Goal: Transaction & Acquisition: Book appointment/travel/reservation

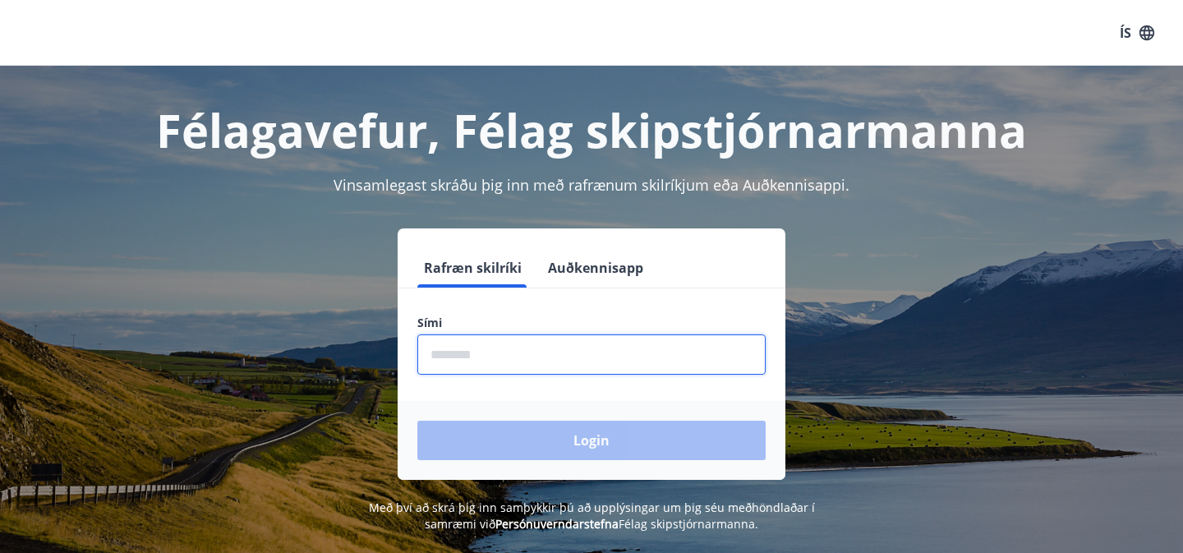
click at [657, 370] on input "phone" at bounding box center [591, 354] width 348 height 40
type input "********"
click at [566, 407] on form "Rafræn skilríki Auðkennisapp Sími ​ Login" at bounding box center [591, 364] width 388 height 232
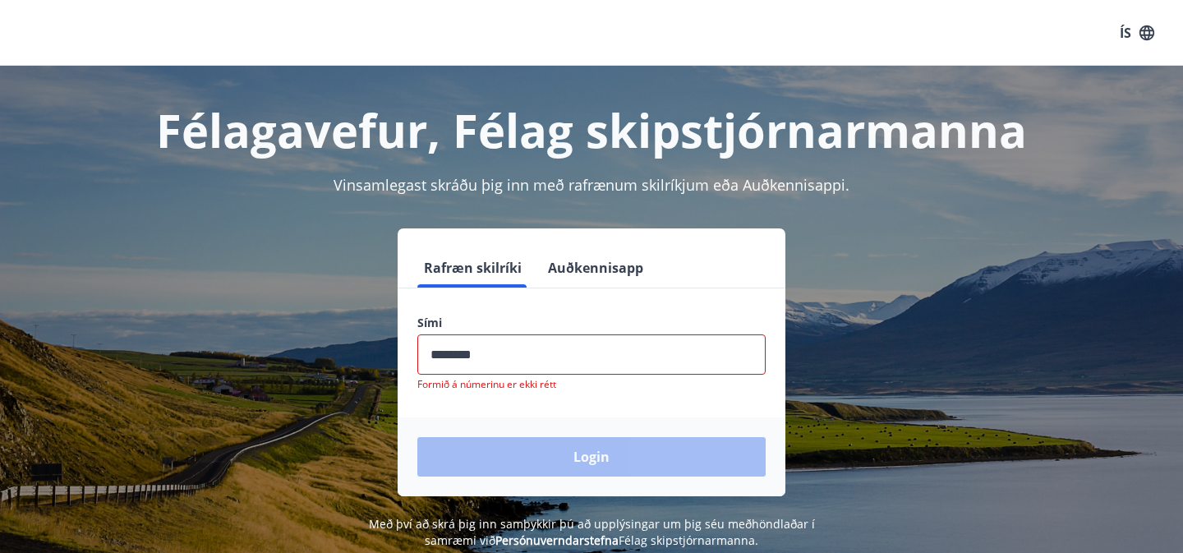
click at [532, 359] on input "phone" at bounding box center [591, 354] width 348 height 40
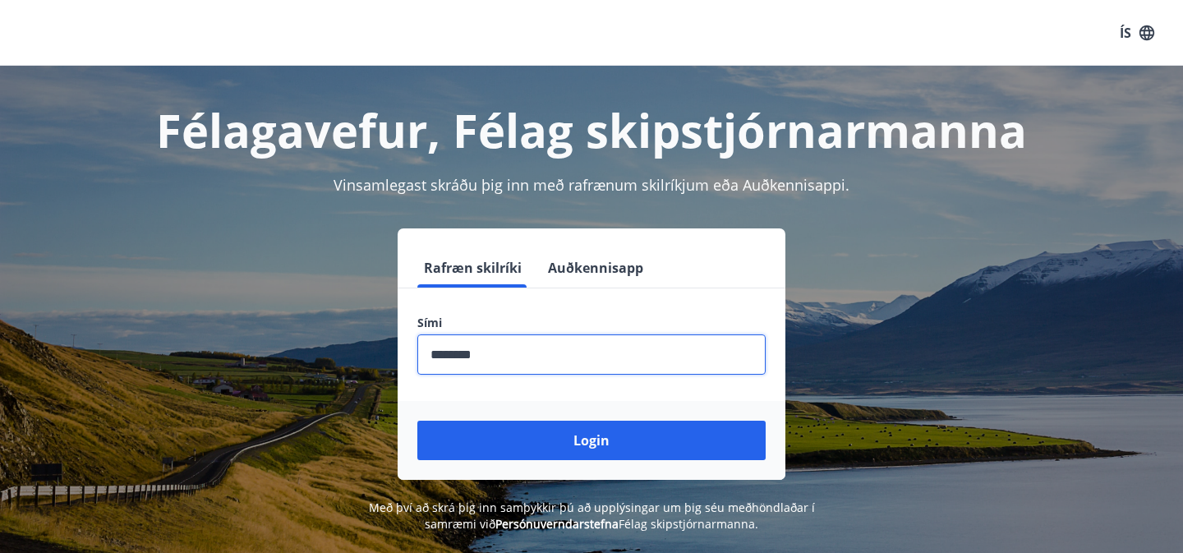
type input "********"
click at [417, 420] on button "Login" at bounding box center [591, 439] width 348 height 39
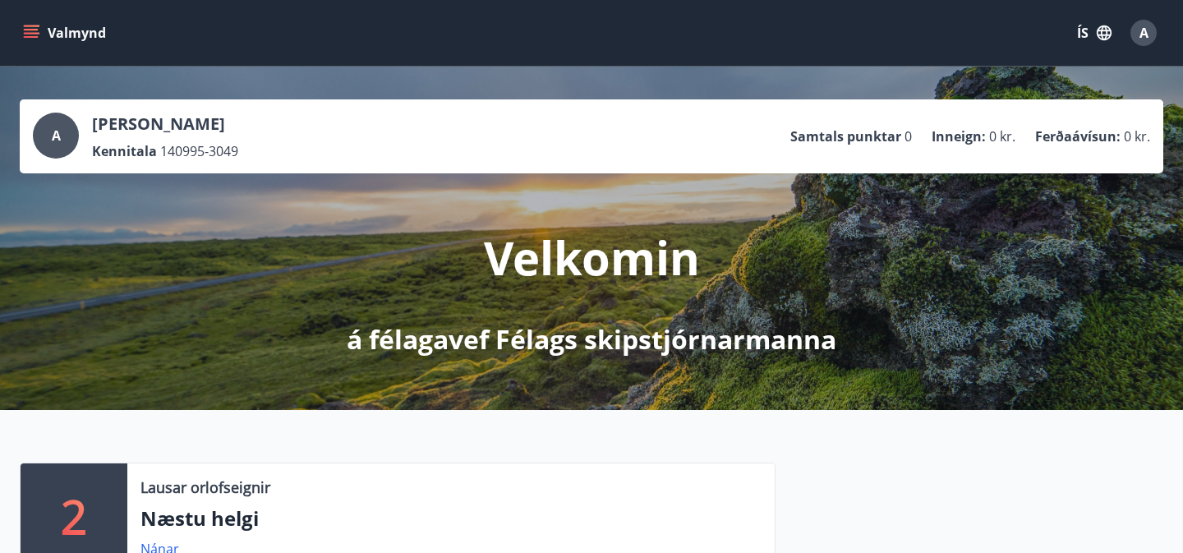
click at [81, 30] on button "Valmynd" at bounding box center [66, 33] width 93 height 30
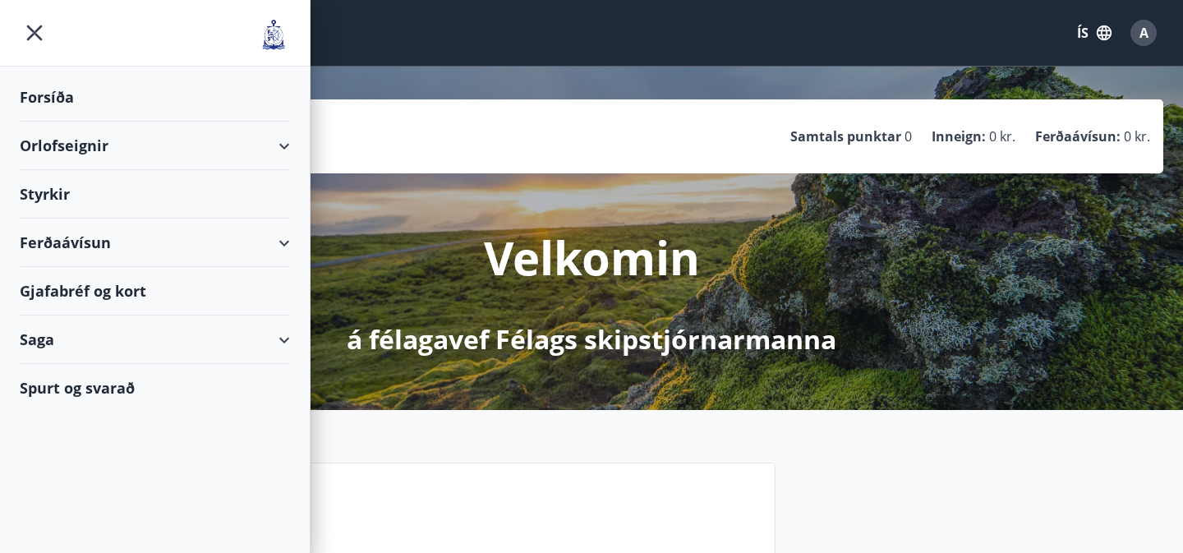
click at [120, 145] on div "Orlofseignir" at bounding box center [155, 146] width 270 height 48
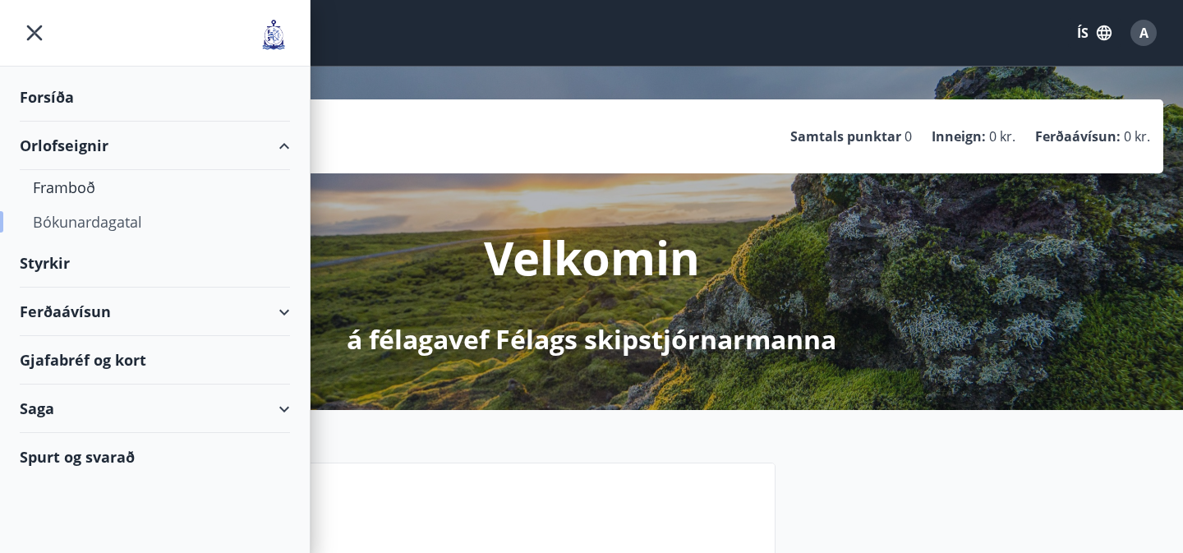
click at [102, 228] on div "Bókunardagatal" at bounding box center [155, 221] width 244 height 34
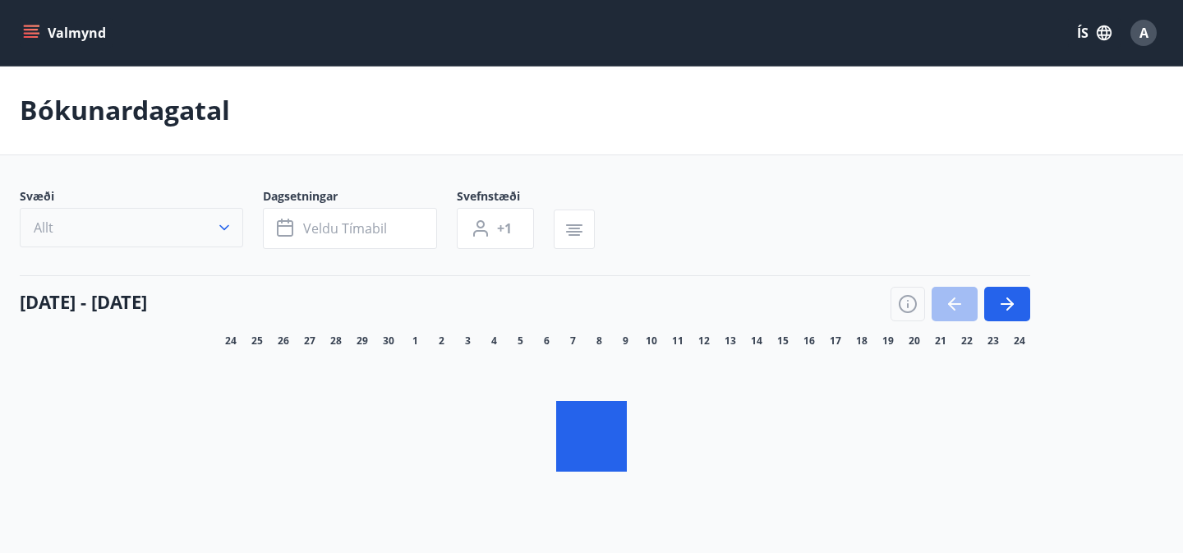
click at [223, 227] on icon "button" at bounding box center [224, 227] width 16 height 16
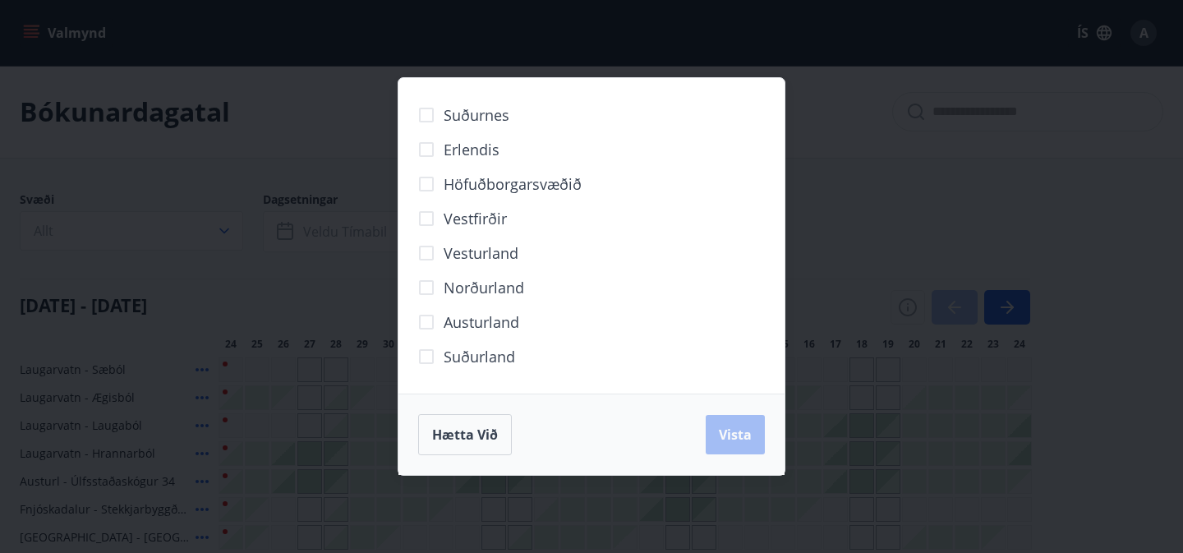
click at [456, 283] on span "Norðurland" at bounding box center [483, 287] width 80 height 21
click at [742, 437] on span "Vista" at bounding box center [735, 434] width 33 height 18
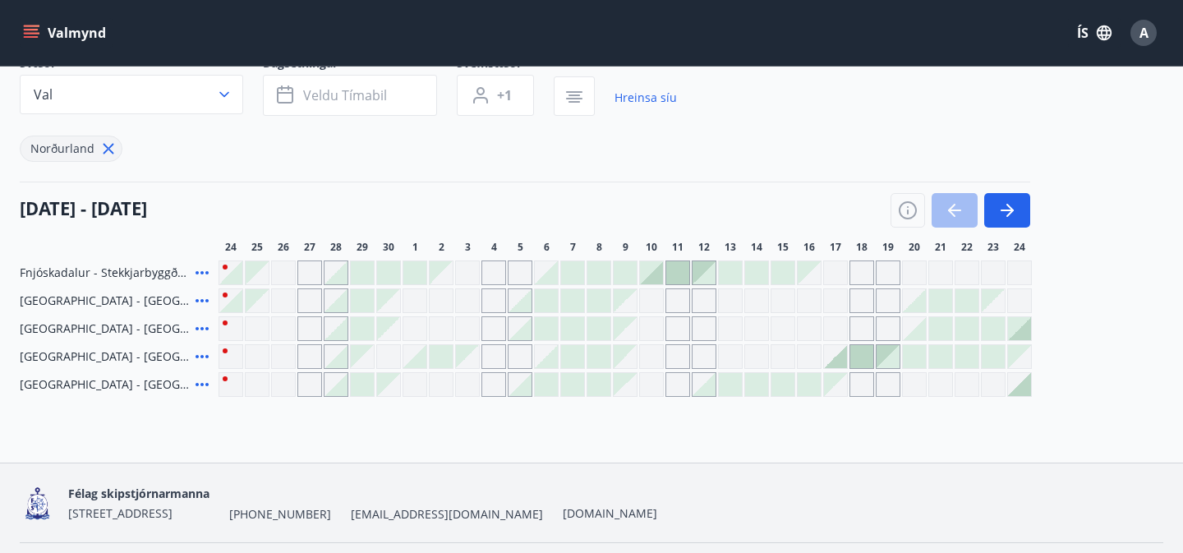
scroll to position [137, 0]
click at [204, 355] on icon at bounding box center [202, 356] width 20 height 20
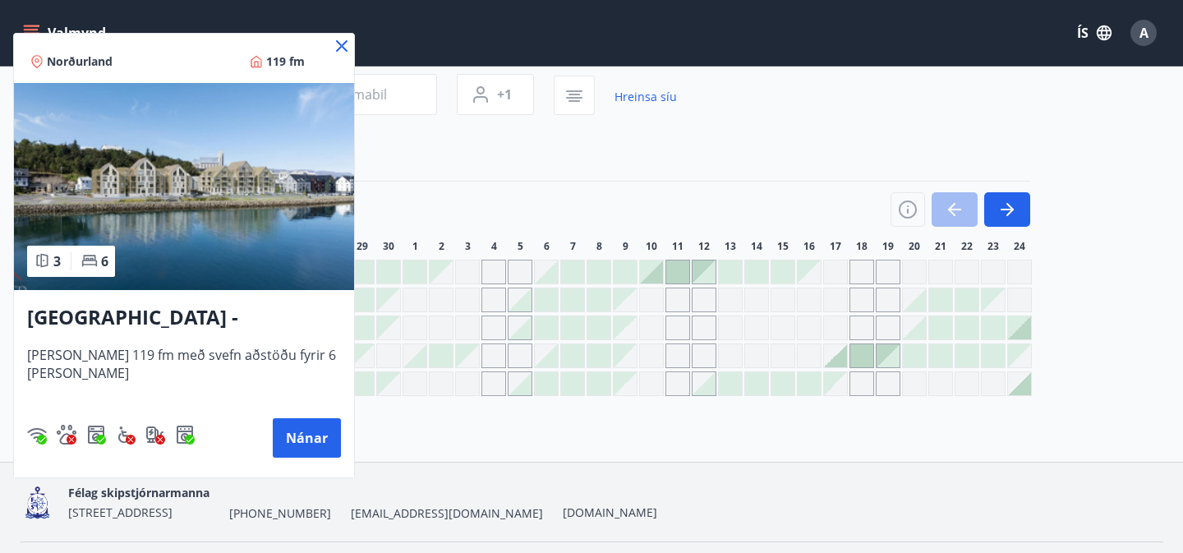
drag, startPoint x: 436, startPoint y: 185, endPoint x: 338, endPoint y: 324, distance: 169.8
click at [436, 185] on div at bounding box center [591, 276] width 1183 height 553
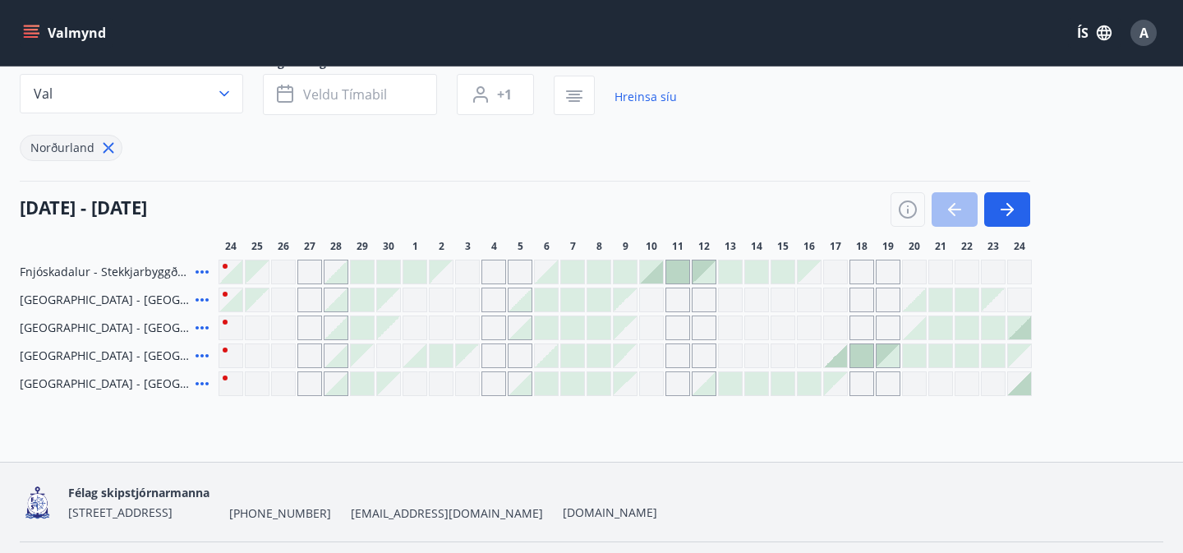
click at [200, 328] on icon at bounding box center [202, 328] width 20 height 20
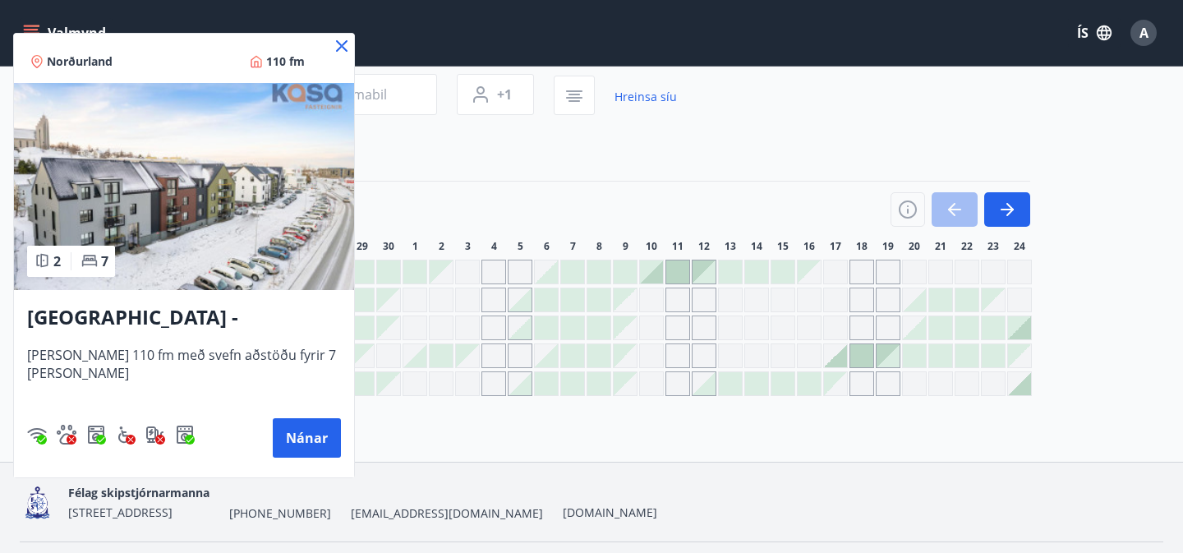
click at [413, 201] on div at bounding box center [591, 276] width 1183 height 553
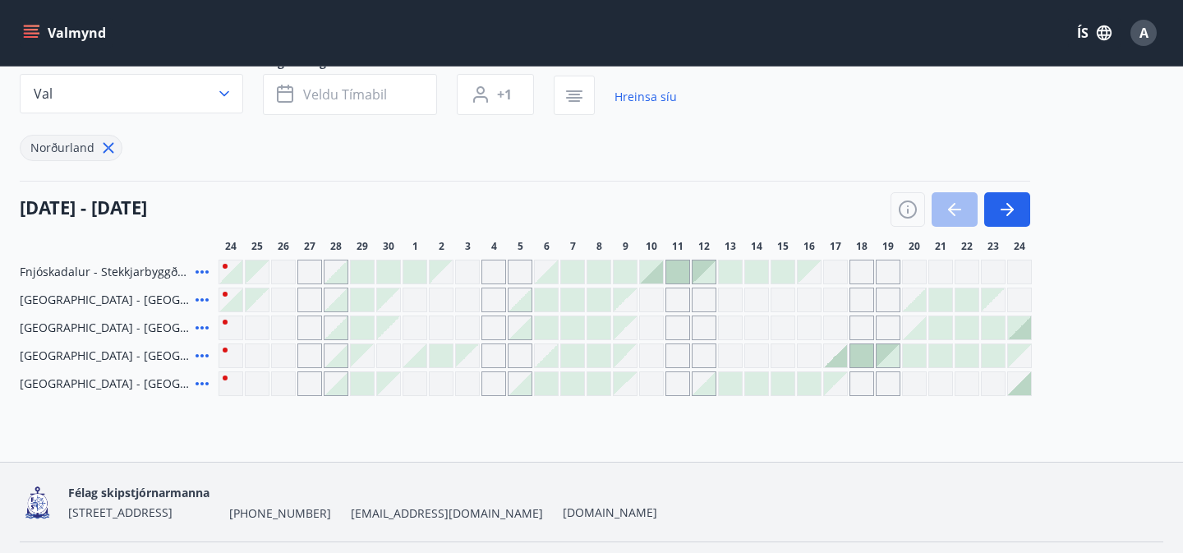
click at [204, 295] on icon at bounding box center [202, 300] width 20 height 20
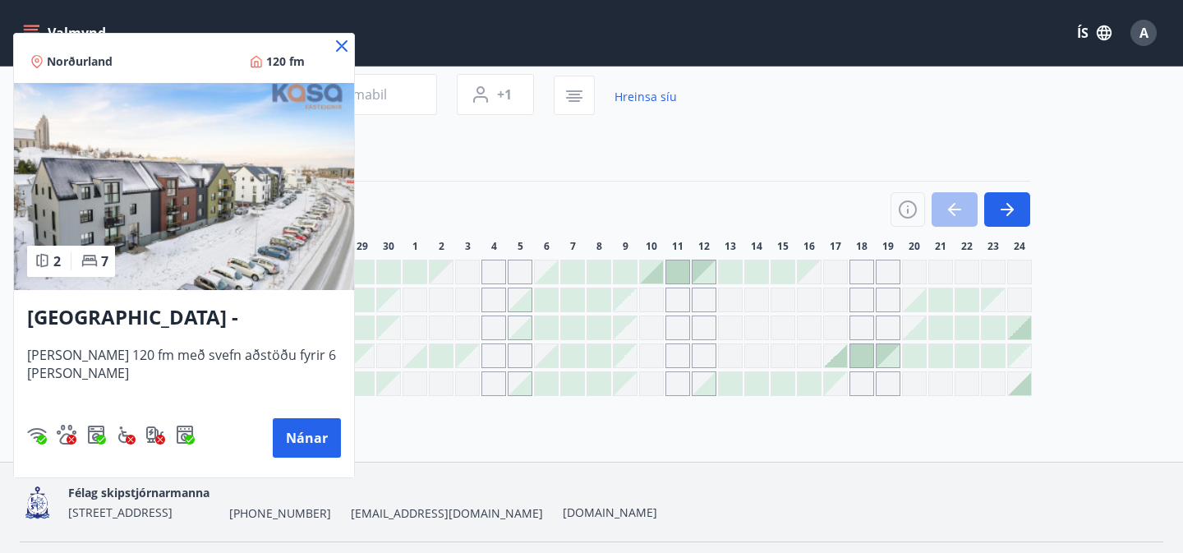
click at [459, 196] on div at bounding box center [591, 276] width 1183 height 553
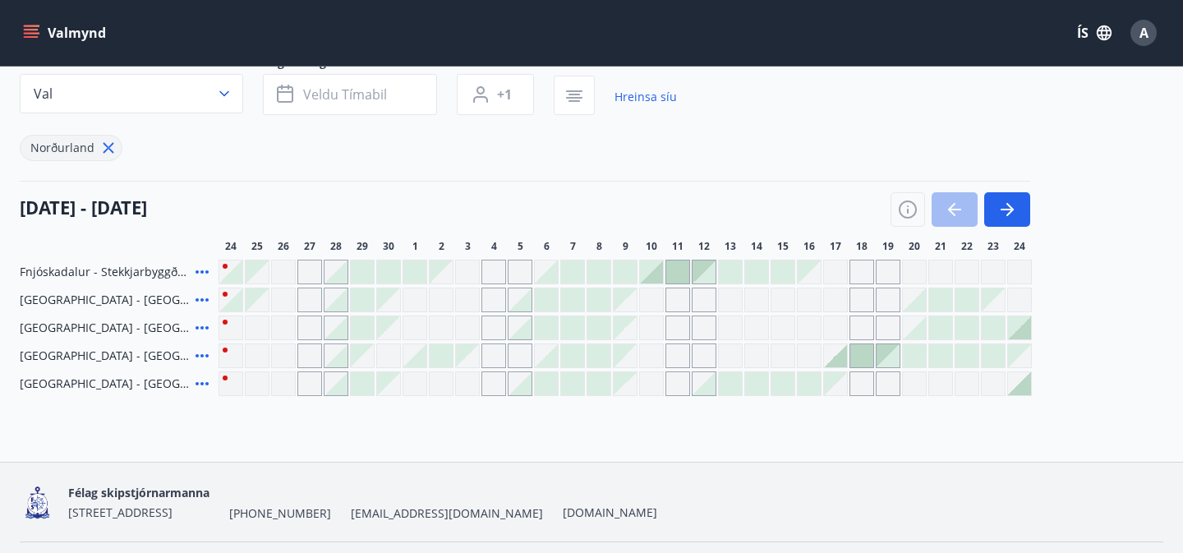
click at [204, 326] on icon at bounding box center [202, 328] width 20 height 20
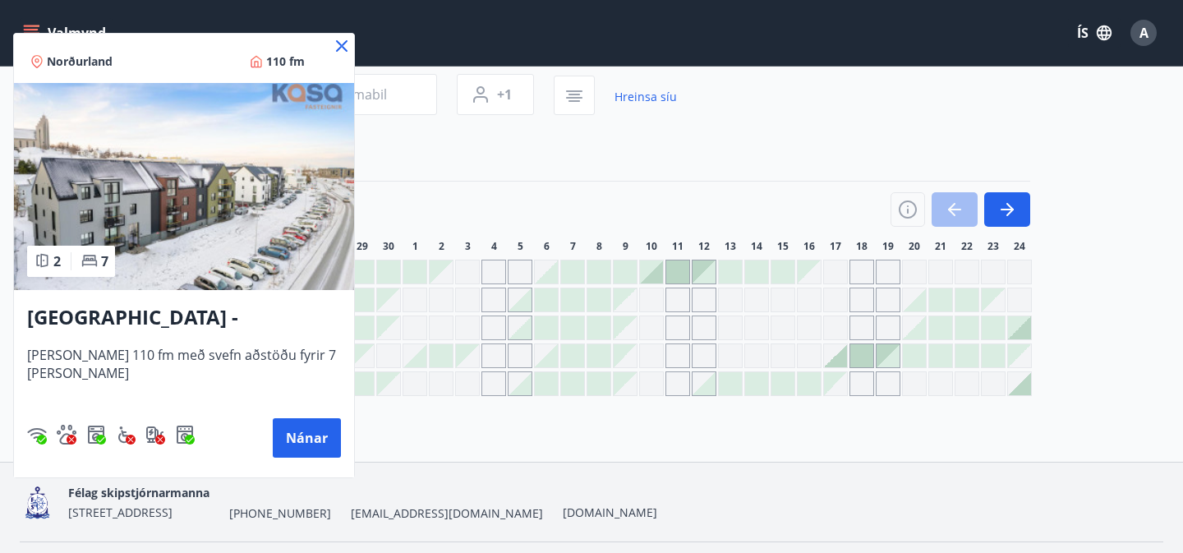
click at [449, 205] on div at bounding box center [591, 276] width 1183 height 553
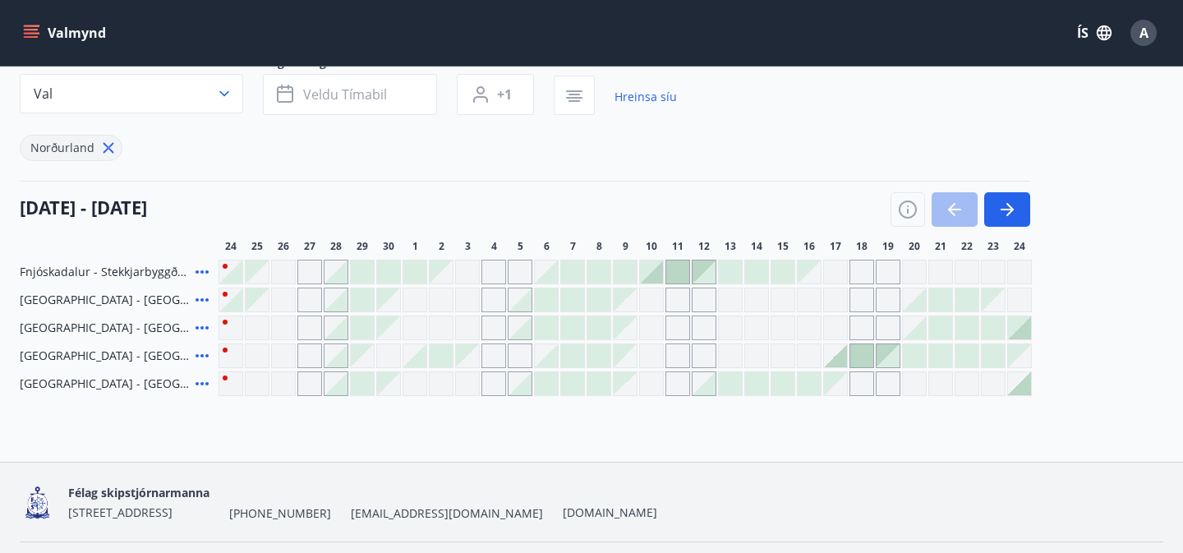
click at [200, 352] on icon at bounding box center [202, 356] width 20 height 20
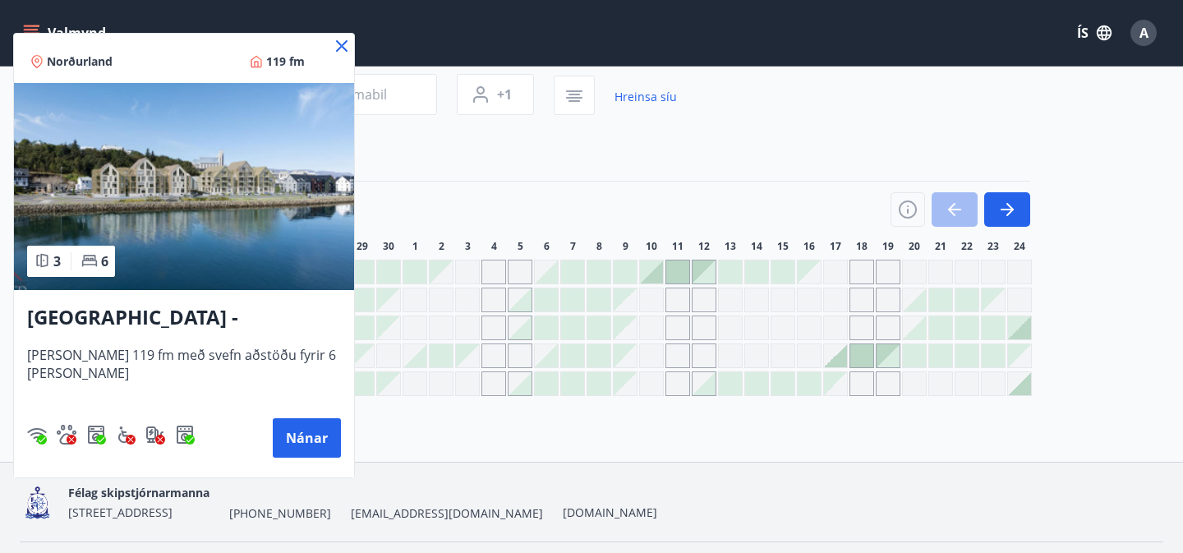
click at [447, 195] on div at bounding box center [591, 276] width 1183 height 553
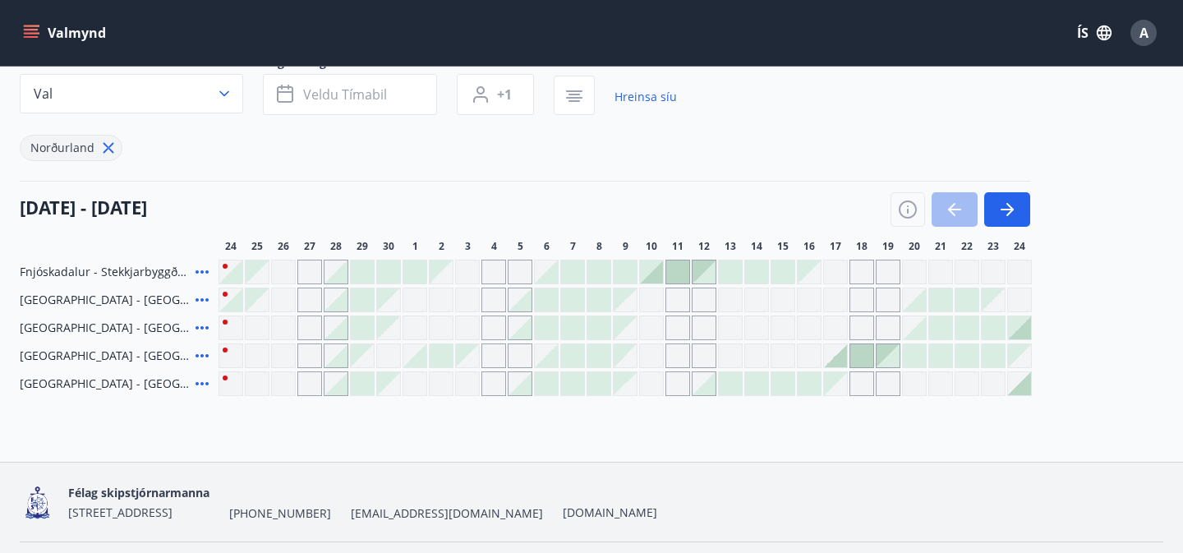
click at [200, 327] on icon at bounding box center [201, 327] width 13 height 3
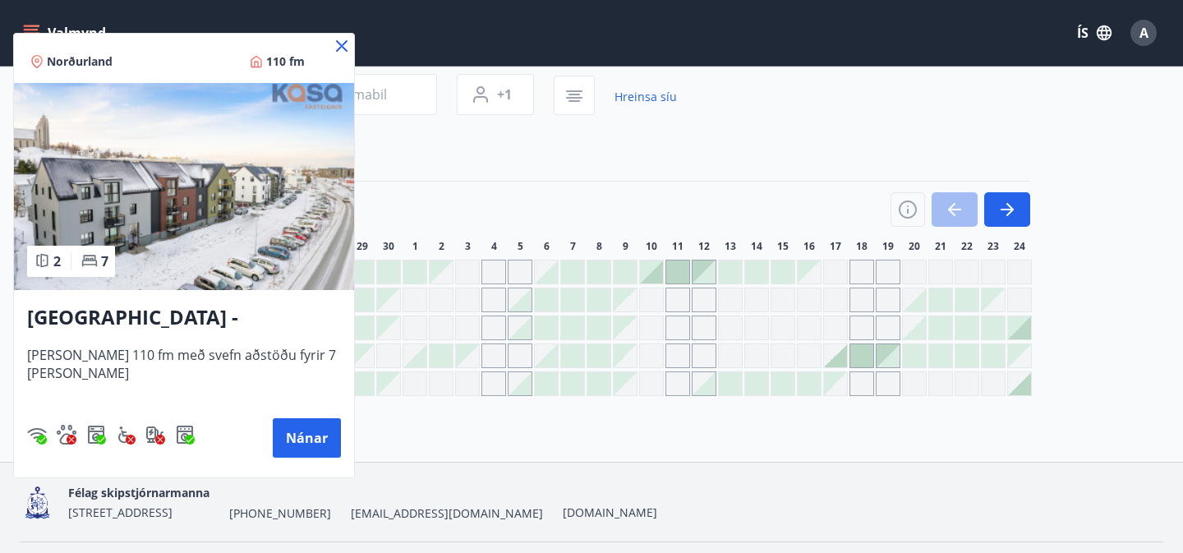
click at [783, 198] on div at bounding box center [591, 276] width 1183 height 553
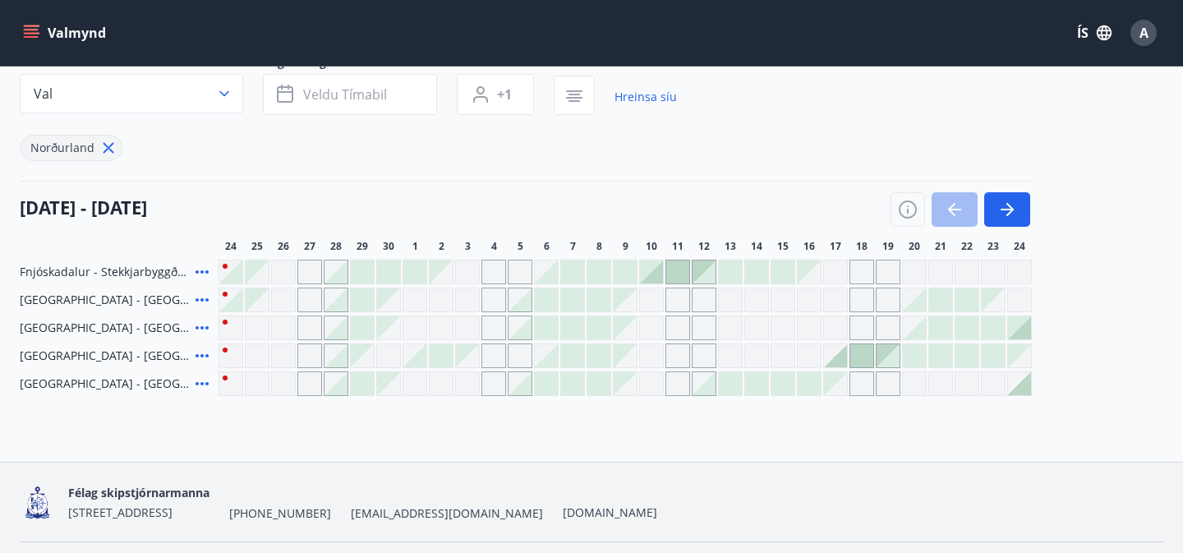
click at [883, 300] on div "Gráir dagar eru ekki bókanlegir" at bounding box center [887, 299] width 25 height 25
click at [758, 276] on div at bounding box center [756, 271] width 23 height 23
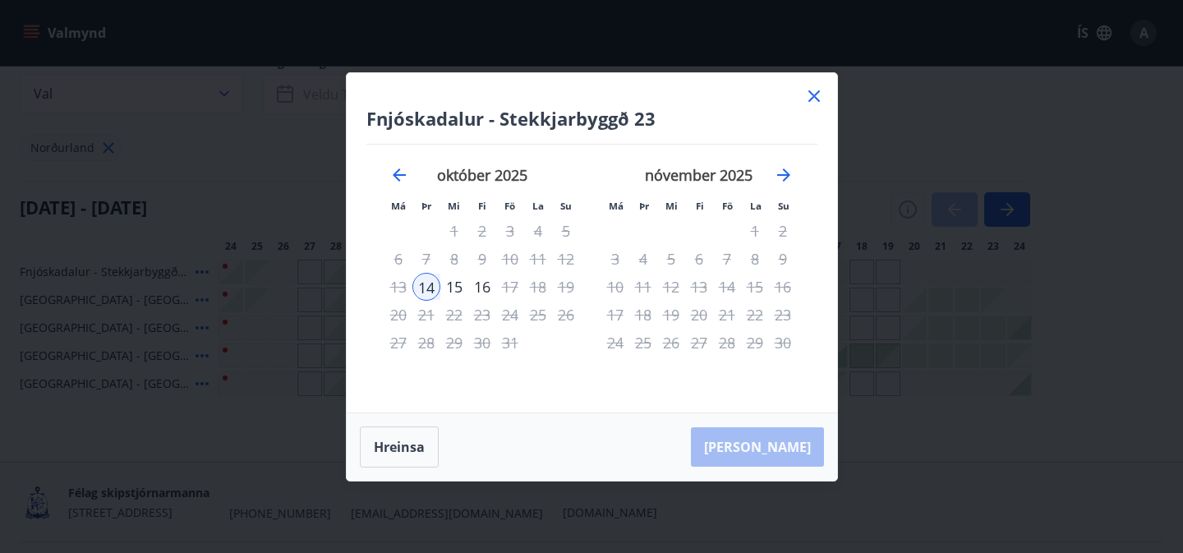
click at [814, 94] on icon at bounding box center [813, 95] width 11 height 11
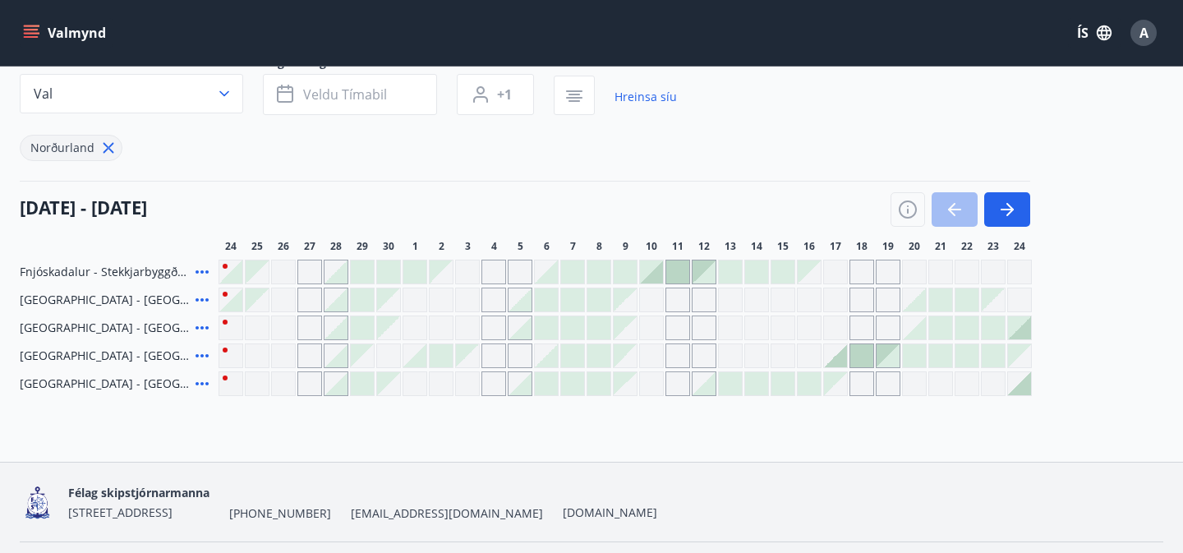
click at [837, 361] on div at bounding box center [835, 355] width 23 height 23
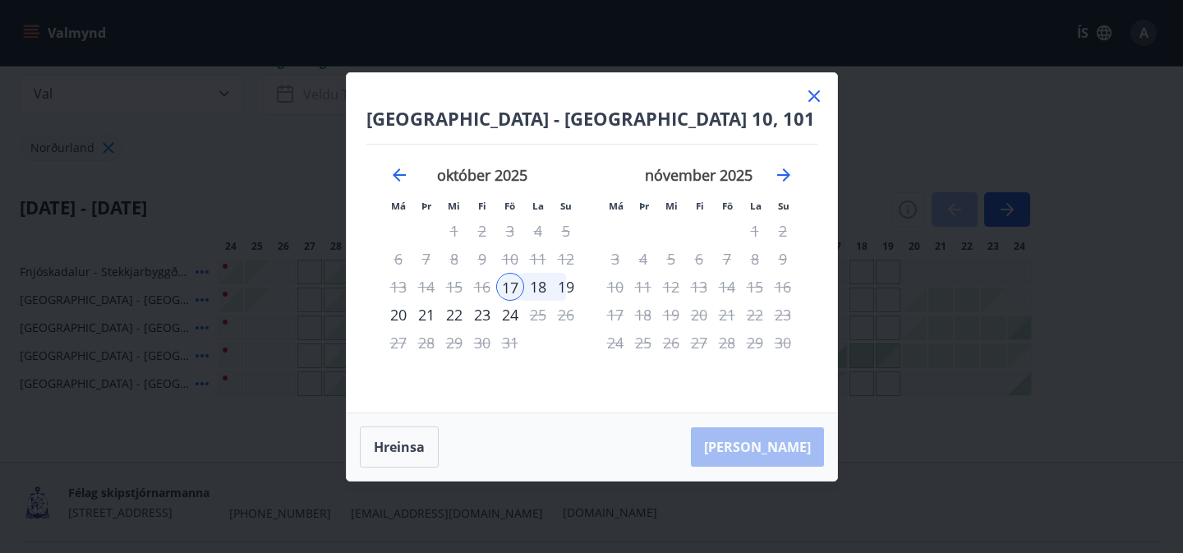
click at [568, 285] on div "19" at bounding box center [566, 287] width 28 height 28
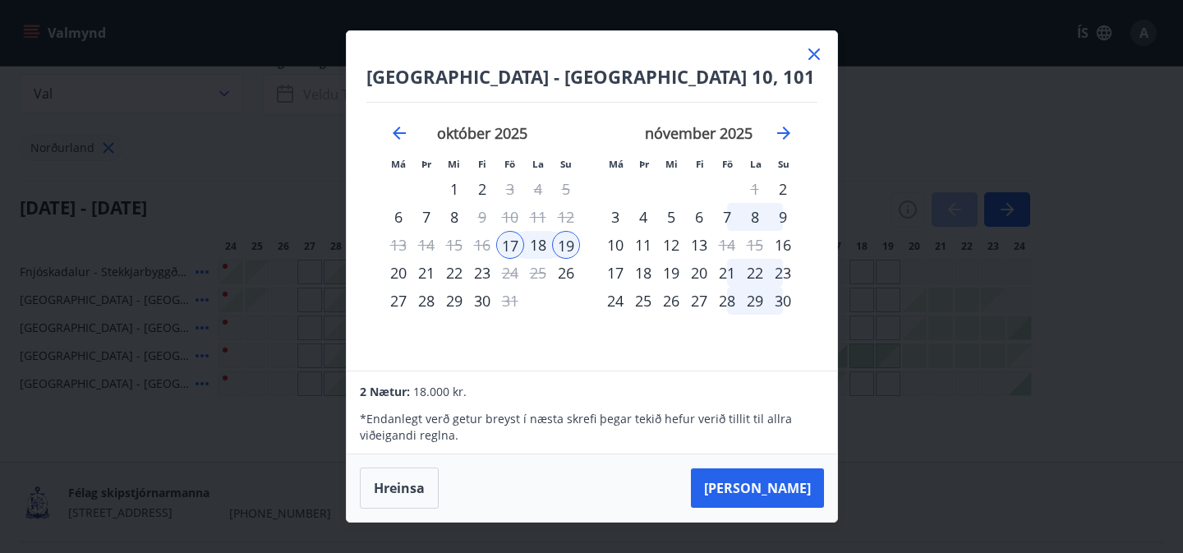
click at [594, 342] on div "nóvember 2025 1 2 3 4 5 6 7 8 9 10 11 12 13 14 15 16 17 18 19 20 21 22 23 24 25…" at bounding box center [698, 237] width 217 height 269
click at [808, 57] on icon at bounding box center [814, 54] width 20 height 20
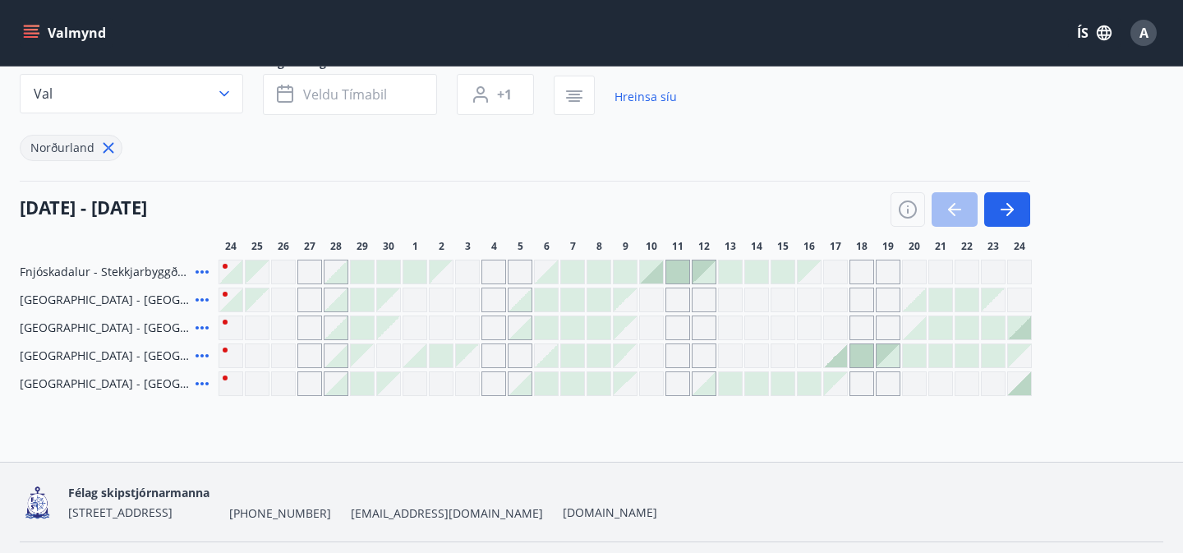
click at [760, 188] on div "24 september - 24 október" at bounding box center [525, 204] width 1010 height 46
click at [829, 443] on div "Bókunardagatal Svæði Val Dagsetningar Veldu tímabil Svefnstæði +1 Hreinsa síu N…" at bounding box center [591, 195] width 1183 height 533
click at [827, 157] on div "Svæði Val Dagsetningar Veldu tímabil Svefnstæði +1 Hreinsa síu Norðurland" at bounding box center [591, 107] width 1143 height 107
drag, startPoint x: 887, startPoint y: 354, endPoint x: 845, endPoint y: 354, distance: 41.9
click at [887, 354] on div at bounding box center [887, 355] width 23 height 23
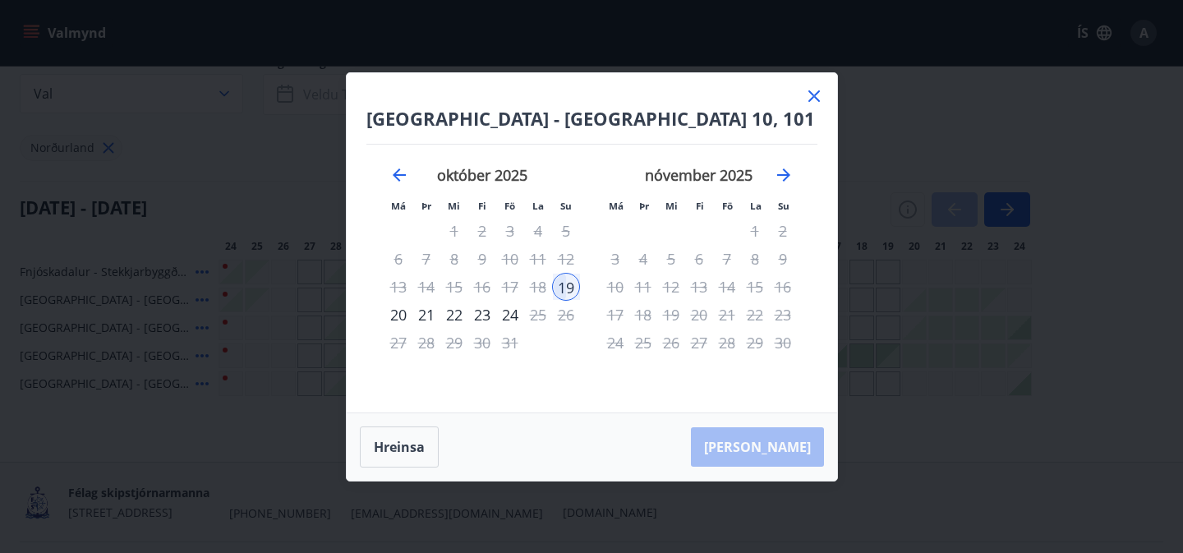
click at [812, 99] on icon at bounding box center [814, 96] width 20 height 20
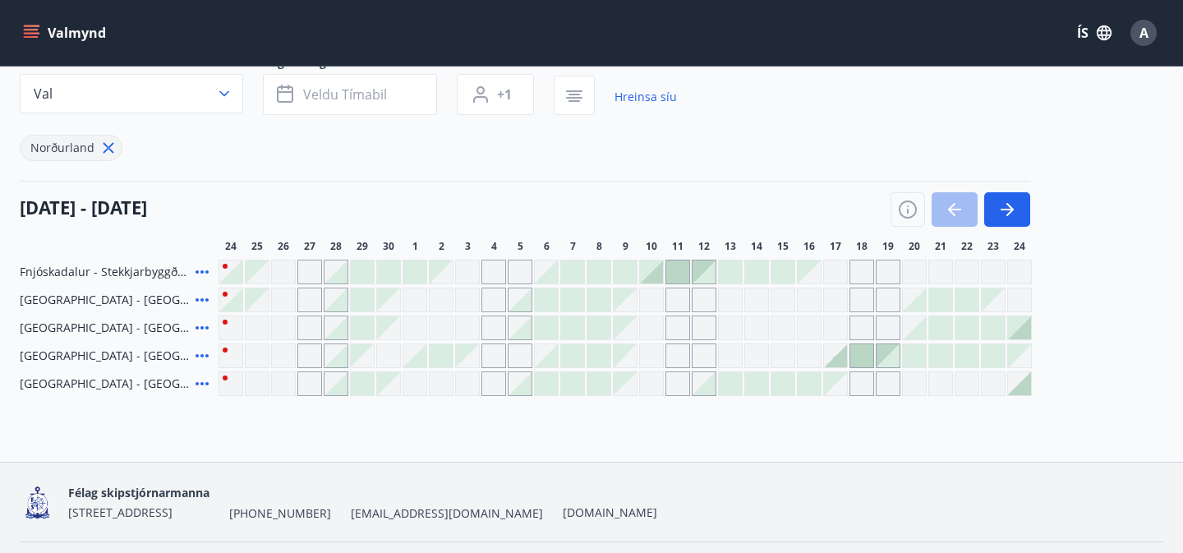
click at [836, 356] on div at bounding box center [835, 355] width 23 height 23
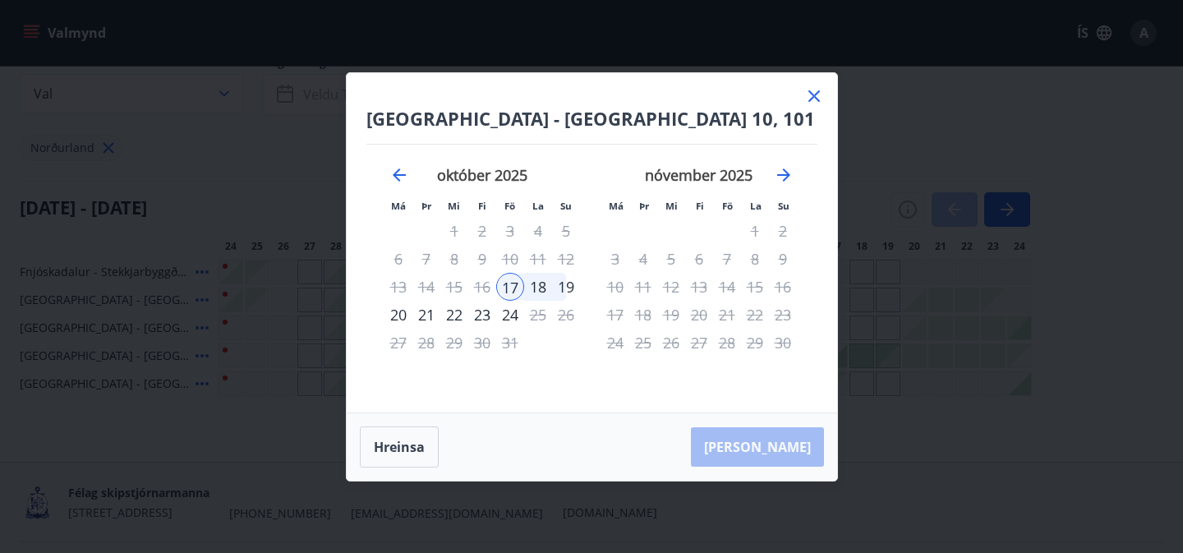
click at [570, 341] on td "Calendar" at bounding box center [566, 343] width 28 height 28
drag, startPoint x: 813, startPoint y: 92, endPoint x: 818, endPoint y: 164, distance: 72.4
click at [813, 92] on icon at bounding box center [814, 96] width 20 height 20
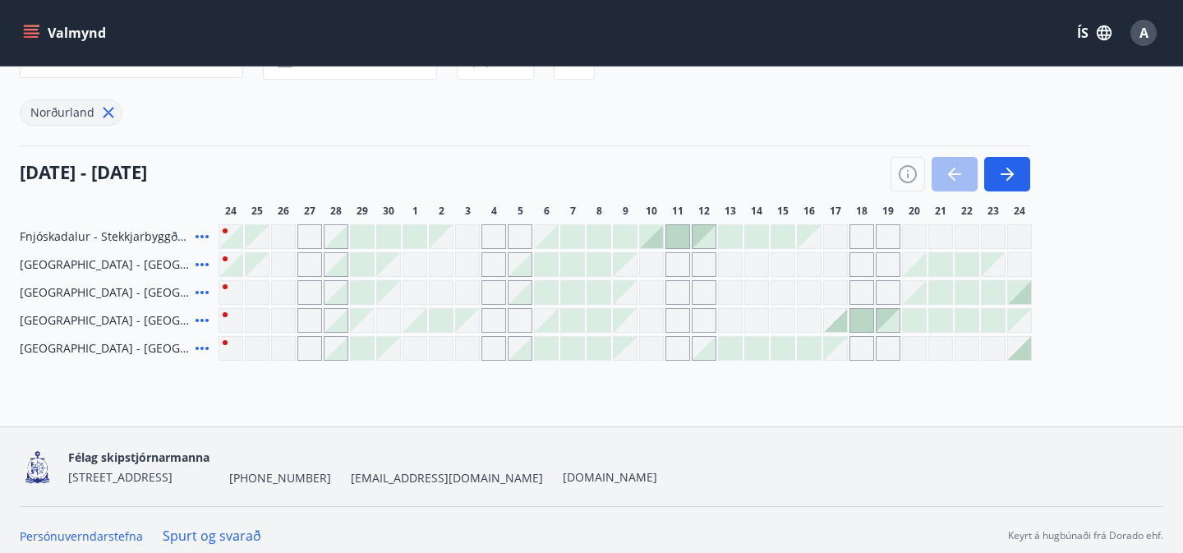
scroll to position [184, 0]
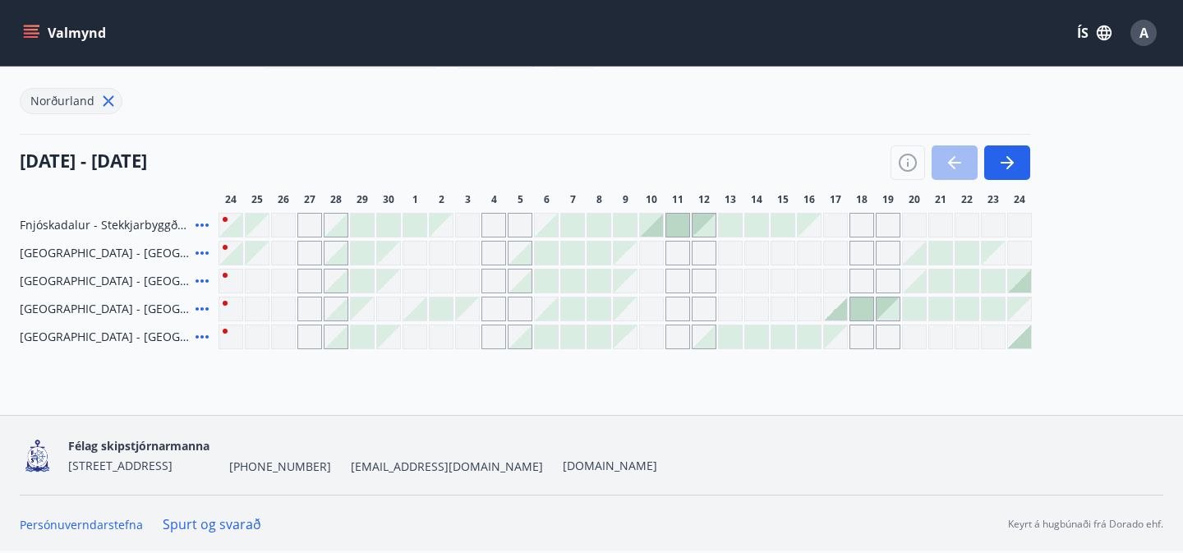
click at [854, 391] on div "Bókunardagatal Svæði Val Dagsetningar Veldu tímabil Svefnstæði +1 Hreinsa síu N…" at bounding box center [591, 148] width 1183 height 533
